Goal: Task Accomplishment & Management: Complete application form

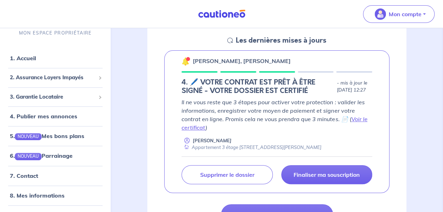
scroll to position [106, 0]
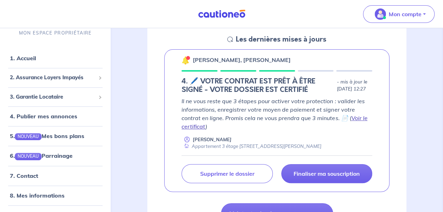
click at [358, 122] on link "Voir le certificat" at bounding box center [274, 121] width 186 height 15
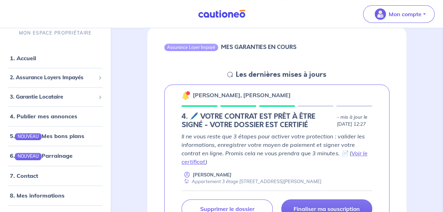
scroll to position [141, 0]
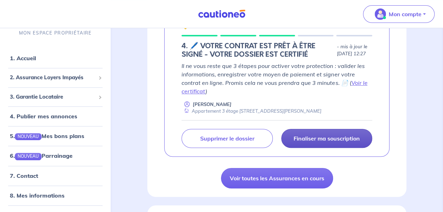
click at [322, 140] on p "Finaliser ma souscription" at bounding box center [326, 138] width 66 height 7
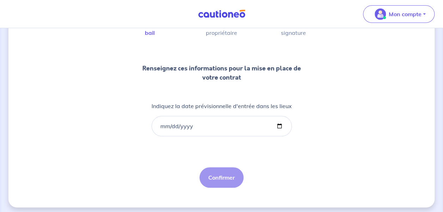
scroll to position [69, 0]
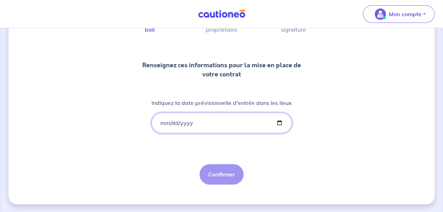
click at [276, 120] on input "Indiquez la date prévisionnelle d'entrée dans les lieux" at bounding box center [221, 123] width 140 height 20
type input "[DATE]"
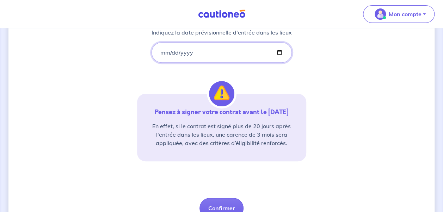
scroll to position [173, 0]
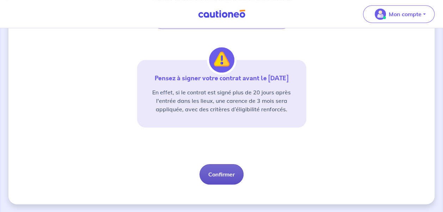
click at [218, 172] on button "Confirmer" at bounding box center [221, 174] width 44 height 20
select select "FR"
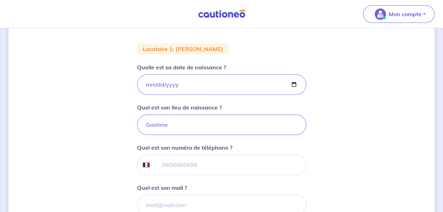
scroll to position [141, 0]
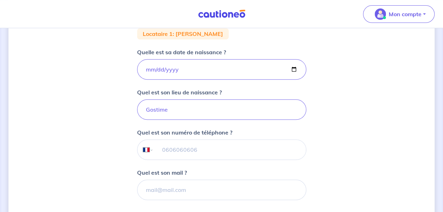
click at [203, 153] on input "tel" at bounding box center [229, 150] width 152 height 20
type input "07 67 00 39 14"
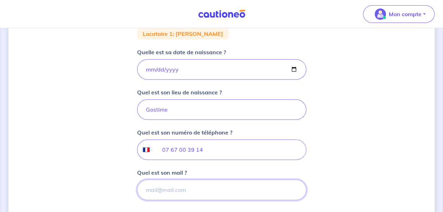
click at [178, 189] on input "Quel est son mail ?" at bounding box center [221, 190] width 169 height 20
paste input "[EMAIL_ADDRESS][DOMAIN_NAME]"
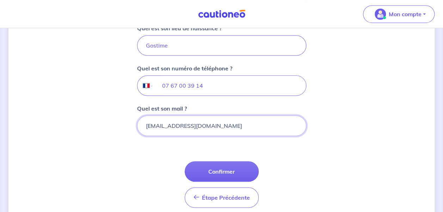
scroll to position [211, 0]
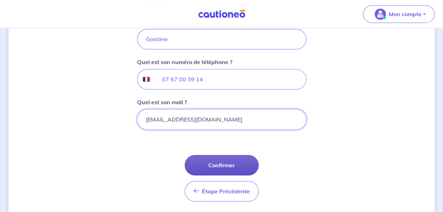
type input "[EMAIL_ADDRESS][DOMAIN_NAME]"
click at [217, 164] on button "Confirmer" at bounding box center [222, 165] width 74 height 20
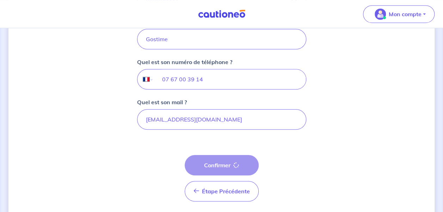
select select "FR"
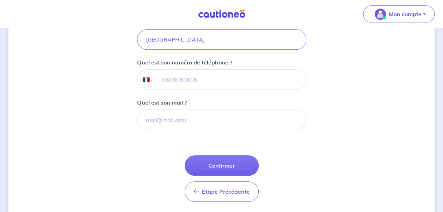
scroll to position [211, 0]
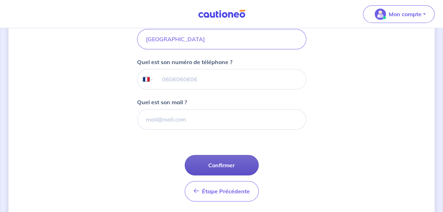
click at [225, 164] on button "Confirmer" at bounding box center [222, 165] width 74 height 20
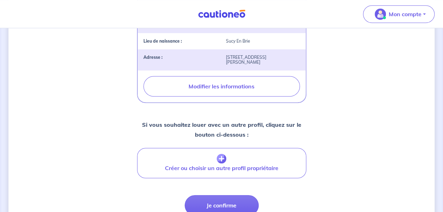
scroll to position [282, 0]
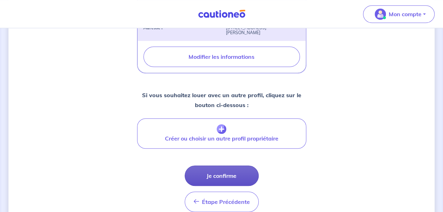
click at [230, 170] on button "Je confirme" at bounding box center [222, 176] width 74 height 20
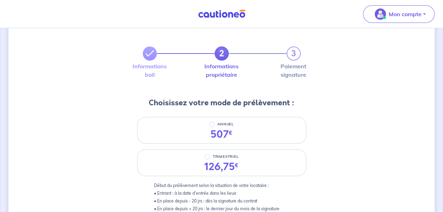
scroll to position [35, 0]
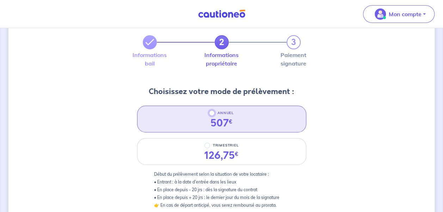
click at [211, 114] on input "ANNUEL" at bounding box center [212, 113] width 6 height 6
radio input "true"
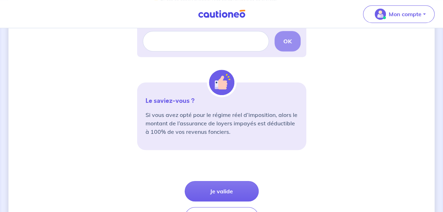
scroll to position [247, 0]
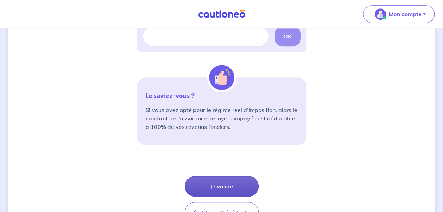
click at [216, 185] on button "Je valide" at bounding box center [222, 186] width 74 height 20
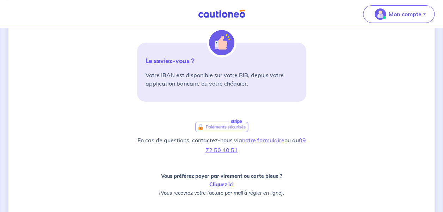
scroll to position [176, 0]
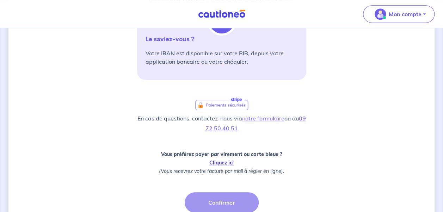
click at [221, 161] on link "Cliquez ici" at bounding box center [221, 163] width 24 height 6
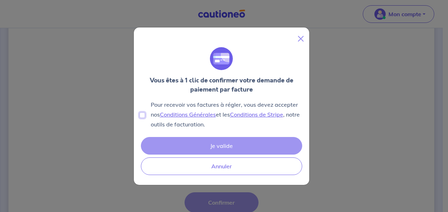
click at [143, 113] on input "Pour recevoir vos factures à régler, vous devez accepter nos Conditions Général…" at bounding box center [142, 115] width 6 height 6
checkbox input "true"
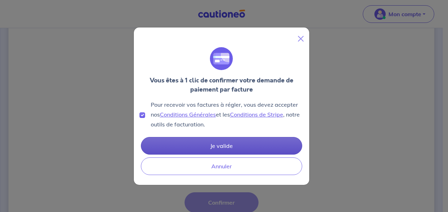
click at [210, 142] on button "Je valide" at bounding box center [221, 146] width 161 height 18
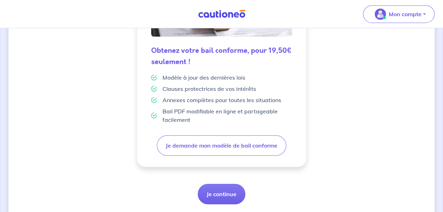
scroll to position [231, 0]
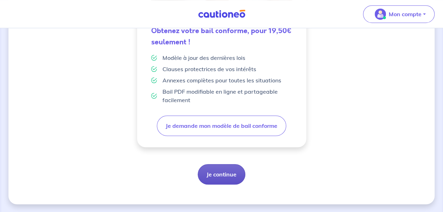
click at [225, 173] on button "Je continue" at bounding box center [222, 174] width 48 height 20
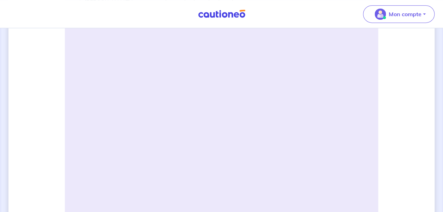
scroll to position [141, 0]
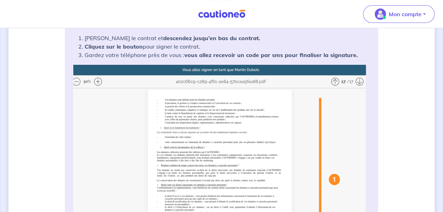
click at [97, 81] on img at bounding box center [221, 194] width 296 height 258
click at [251, 107] on img at bounding box center [221, 194] width 296 height 258
click at [97, 81] on img at bounding box center [221, 194] width 296 height 258
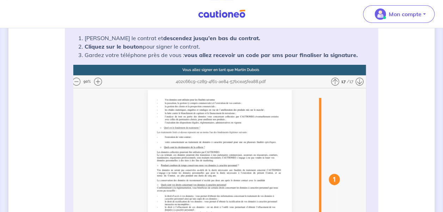
click at [97, 81] on img at bounding box center [221, 194] width 296 height 258
click at [219, 108] on img at bounding box center [221, 194] width 296 height 258
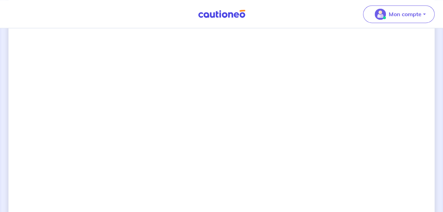
scroll to position [515, 0]
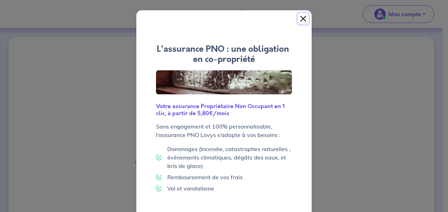
click at [299, 16] on button "Close" at bounding box center [303, 18] width 11 height 11
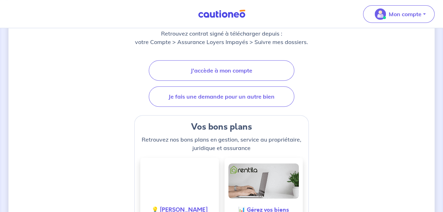
scroll to position [33, 0]
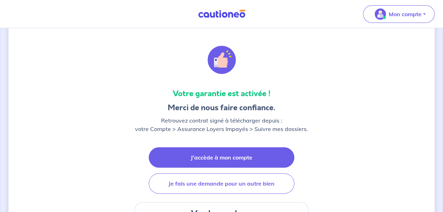
click at [239, 156] on link "J'accède à mon compte" at bounding box center [221, 157] width 145 height 20
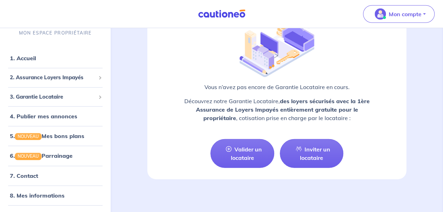
scroll to position [989, 0]
